Goal: Navigation & Orientation: Find specific page/section

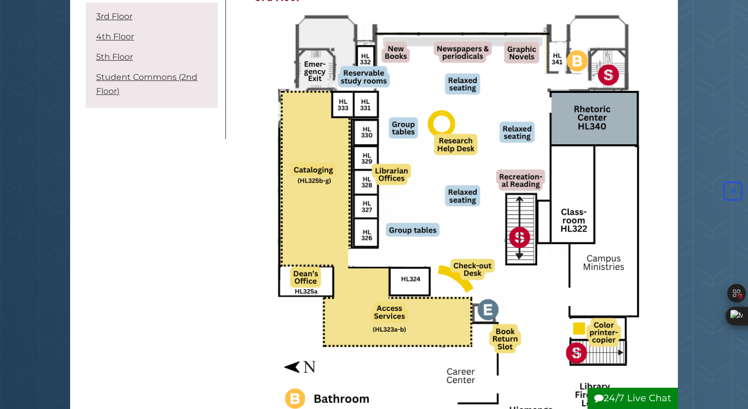
scroll to position [153, 0]
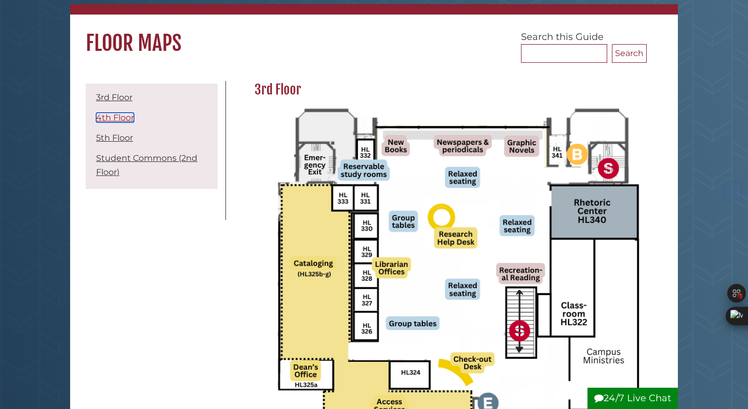
click at [125, 122] on link "4th Floor" at bounding box center [115, 118] width 38 height 10
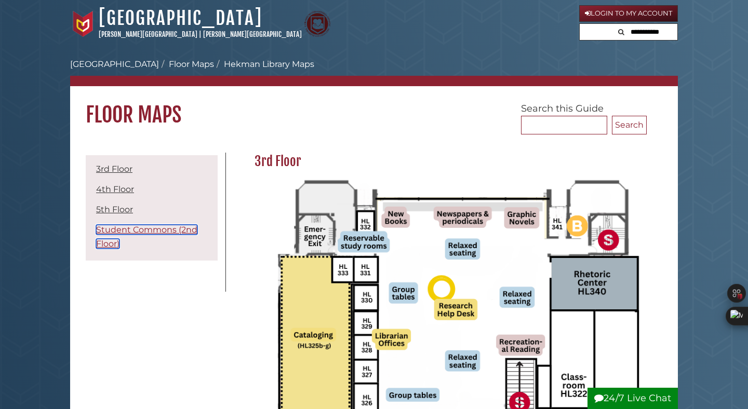
click at [108, 233] on link "Student Commons (2nd Floor)" at bounding box center [146, 237] width 101 height 24
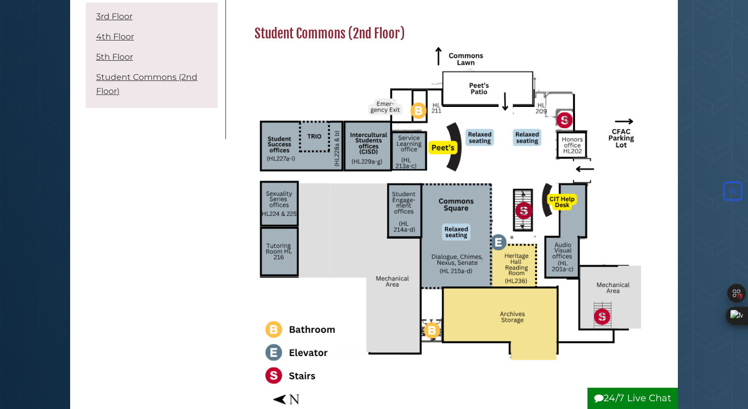
scroll to position [1680, 0]
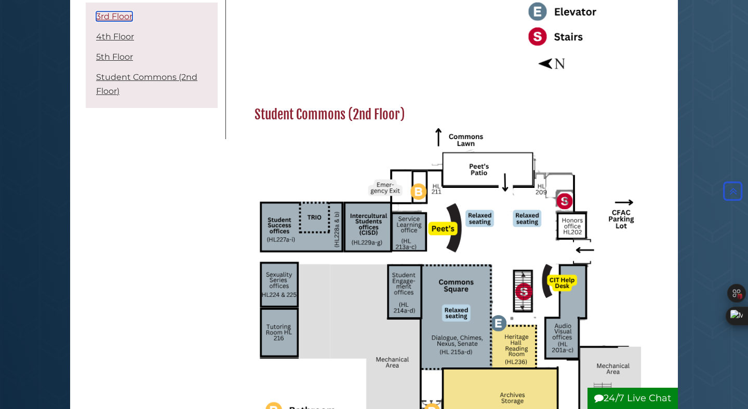
click at [124, 18] on link "3rd Floor" at bounding box center [114, 16] width 36 height 10
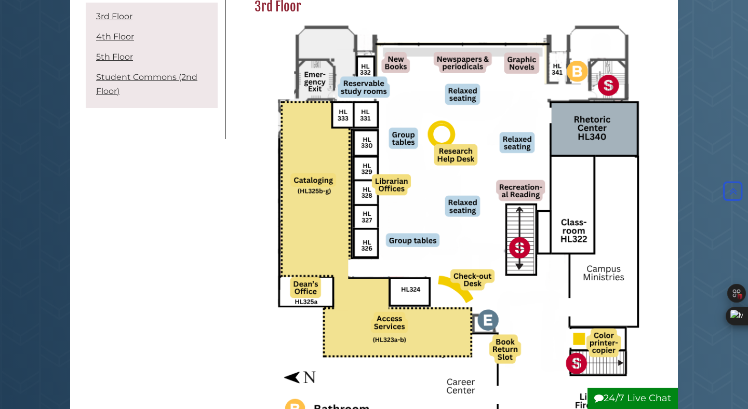
scroll to position [150, 0]
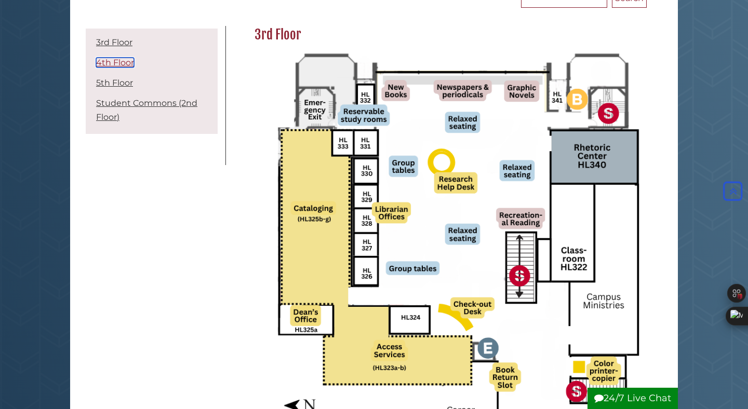
click at [131, 65] on link "4th Floor" at bounding box center [115, 63] width 38 height 10
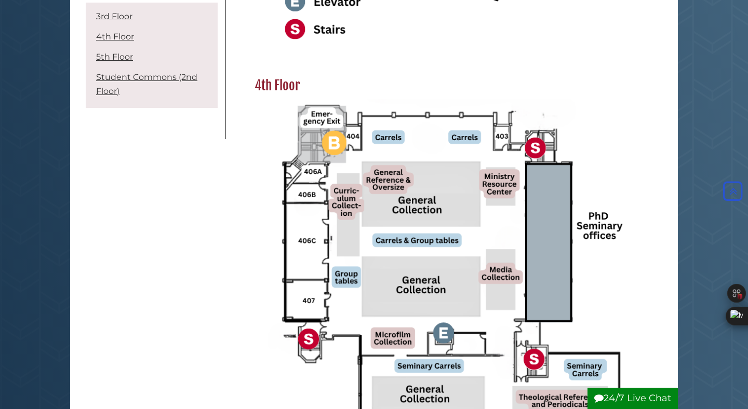
scroll to position [611, 0]
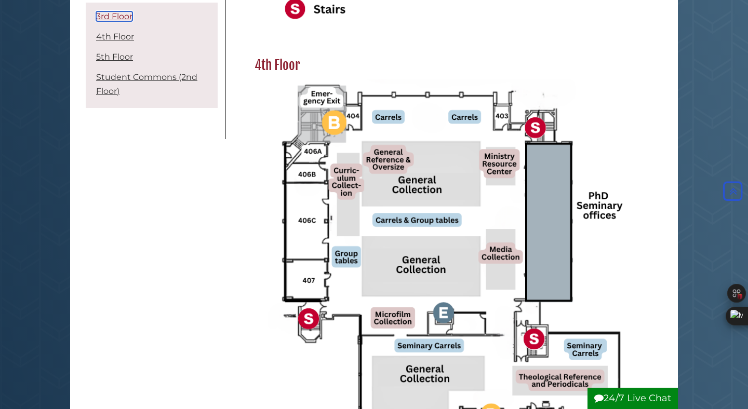
click at [109, 15] on link "3rd Floor" at bounding box center [114, 16] width 36 height 10
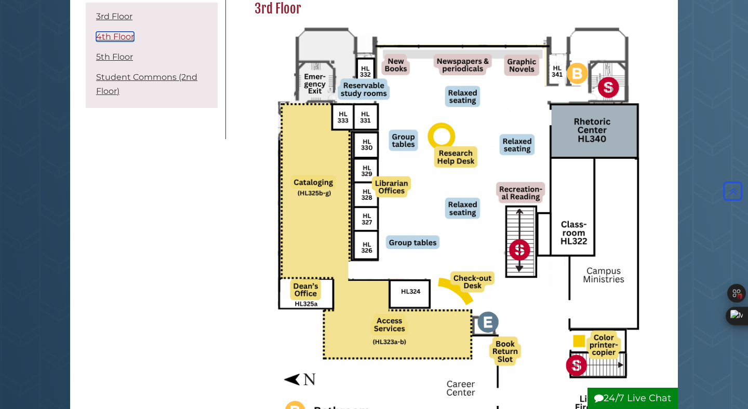
click at [109, 41] on link "4th Floor" at bounding box center [115, 37] width 38 height 10
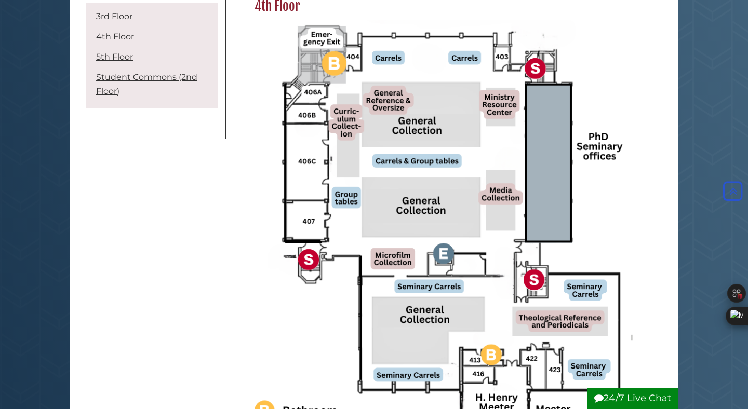
scroll to position [668, 0]
